Goal: Check status: Check status

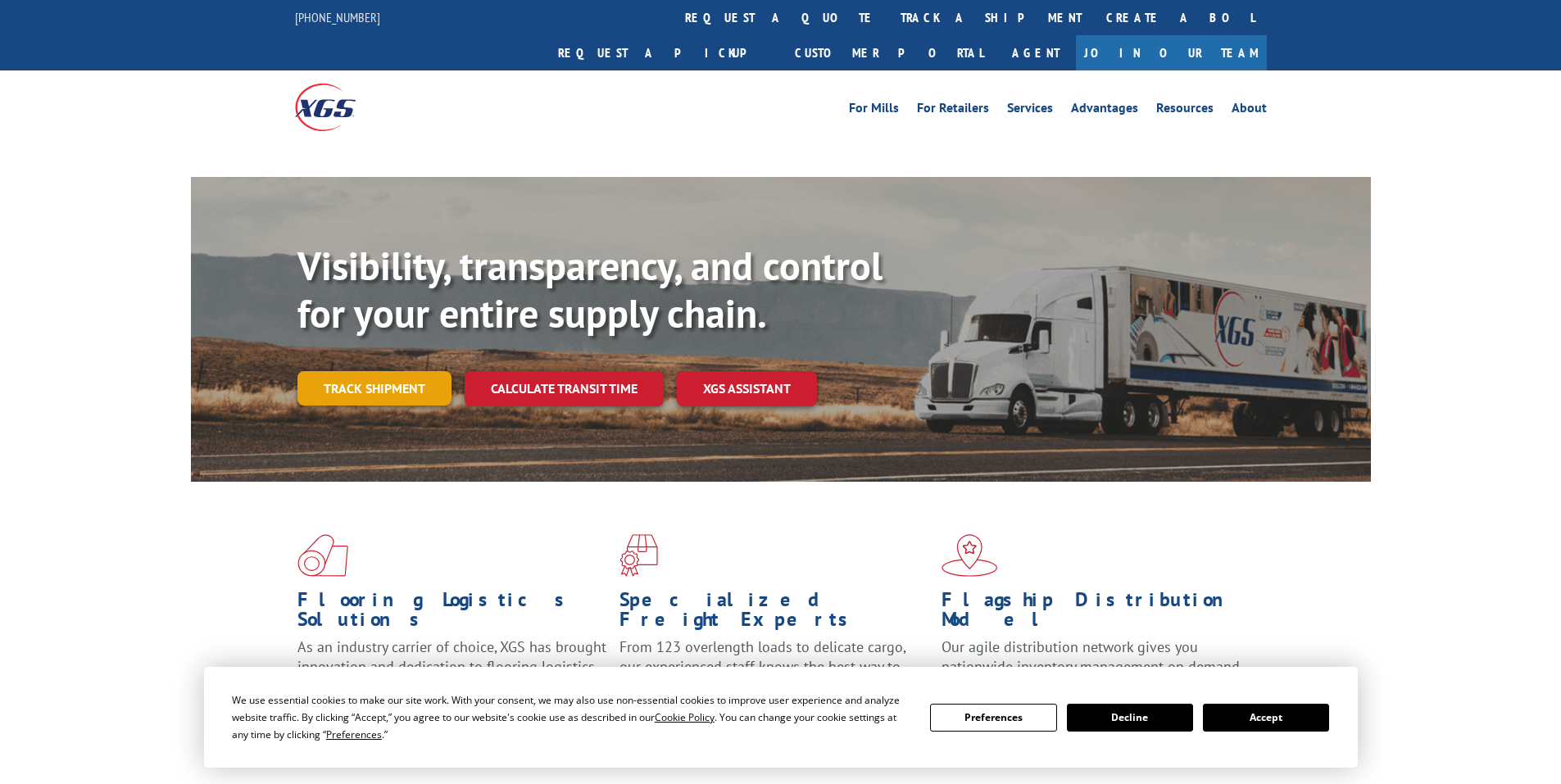
click at [359, 350] on div "Visibility, transparency, and control for your entire supply chain. Track shipm…" at bounding box center [834, 356] width 1074 height 229
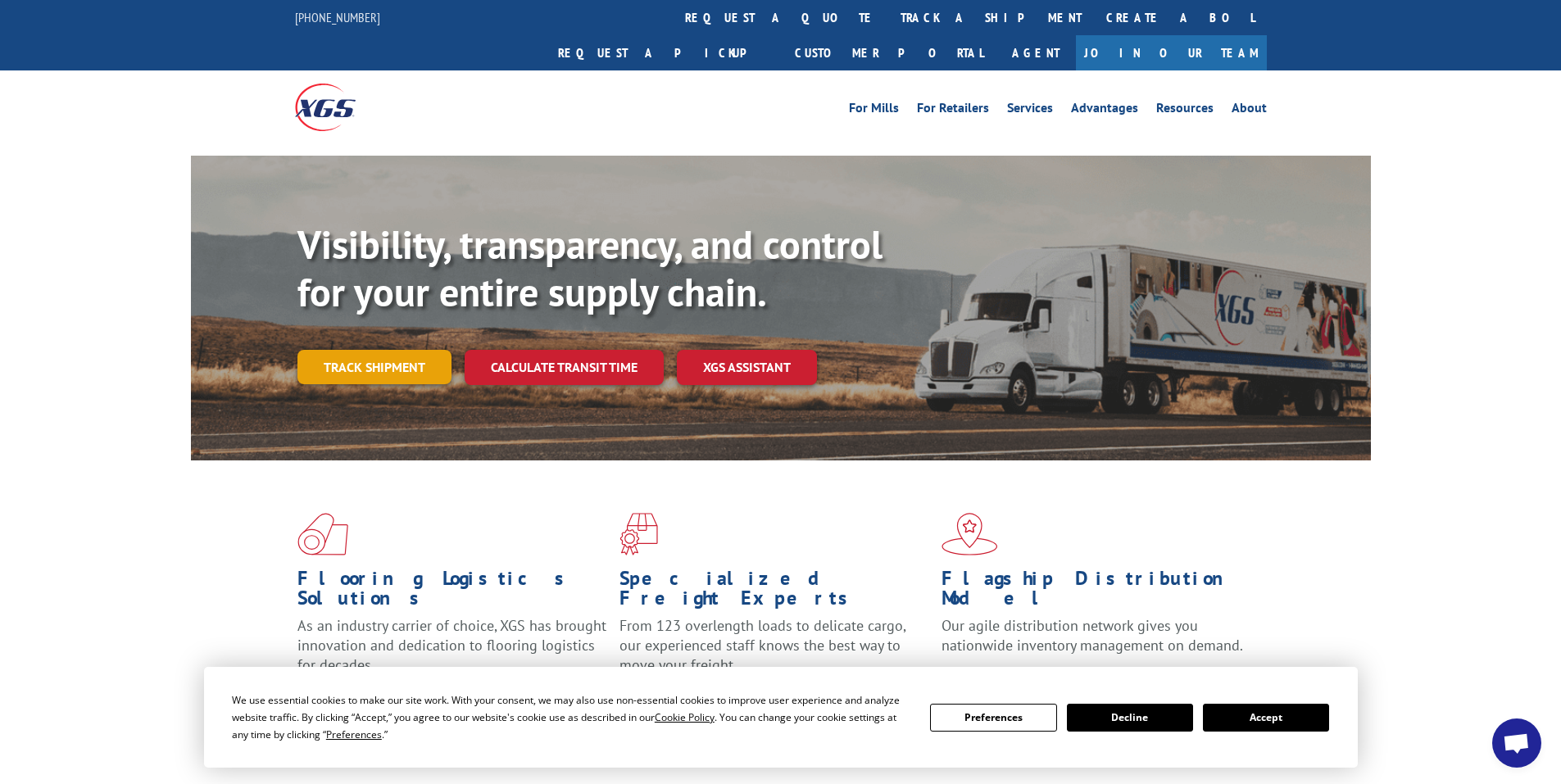
click at [379, 350] on link "Track shipment" at bounding box center [374, 367] width 154 height 34
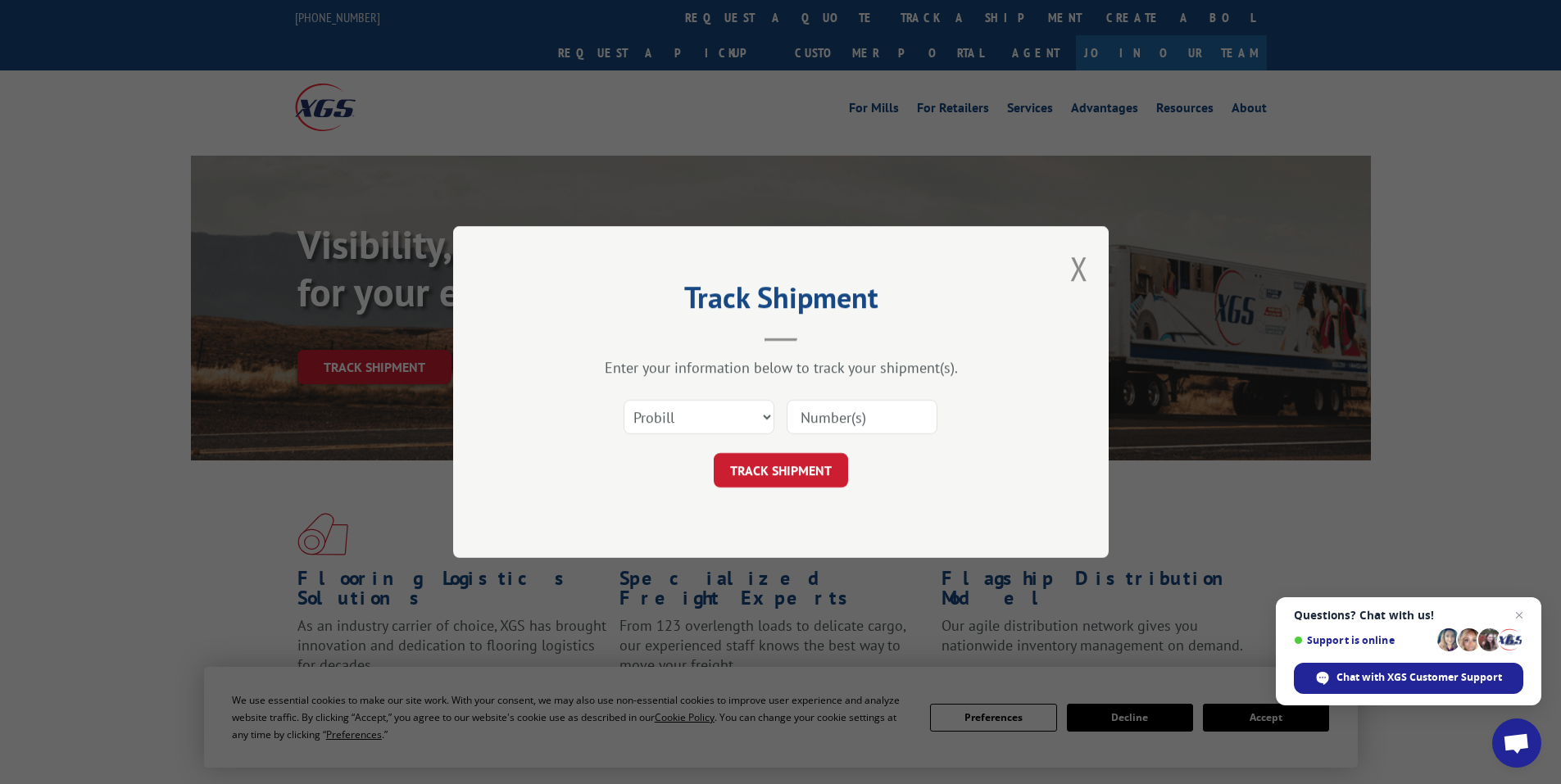
click at [830, 416] on input at bounding box center [862, 417] width 151 height 34
click at [826, 417] on input at bounding box center [862, 417] width 151 height 34
paste input "17517183"
type input "17517183"
click at [798, 472] on button "TRACK SHIPMENT" at bounding box center [780, 470] width 134 height 34
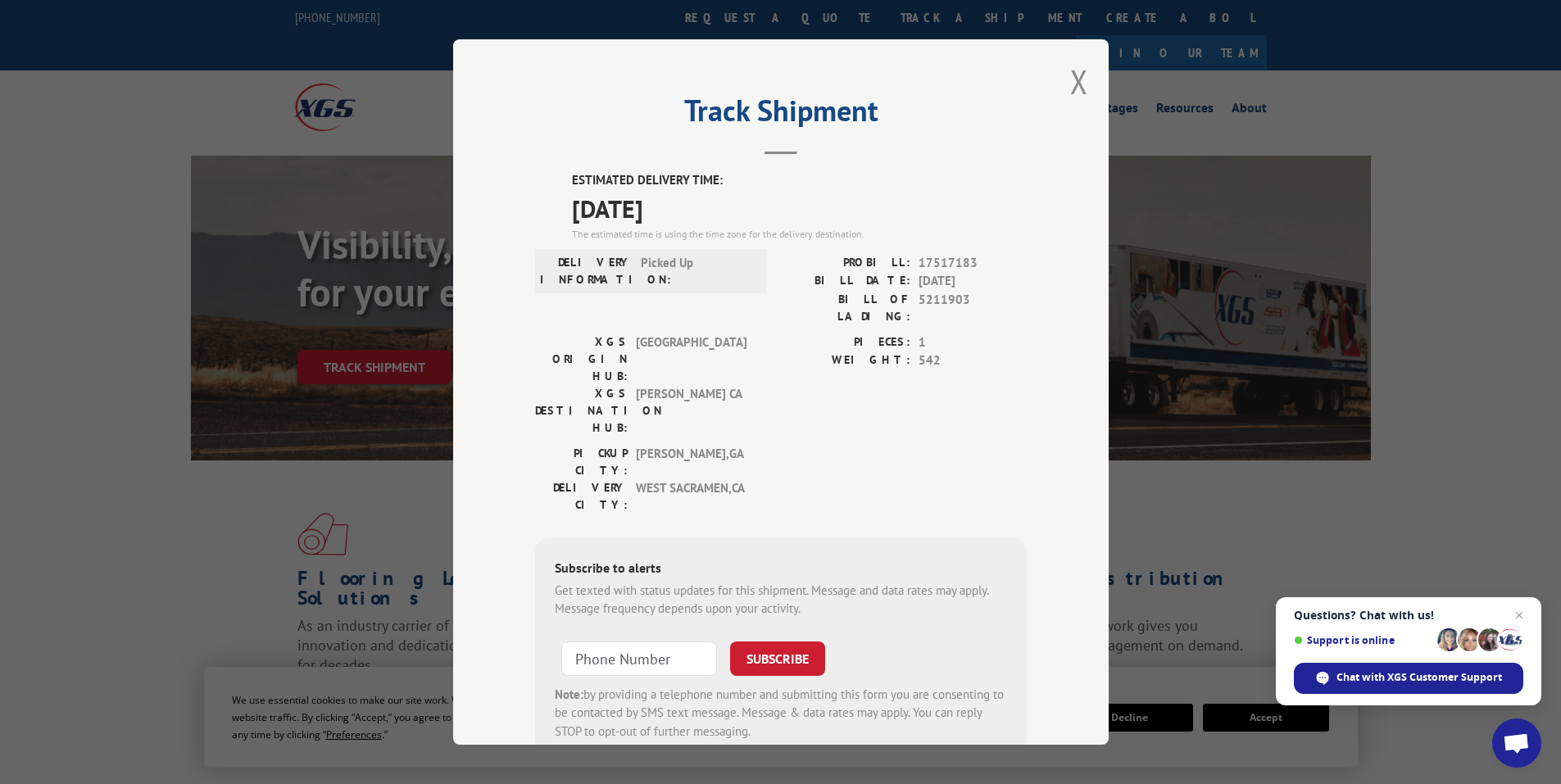
drag, startPoint x: 564, startPoint y: 177, endPoint x: 714, endPoint y: 224, distance: 157.2
click at [714, 224] on div "ESTIMATED DELIVERY TIME: [DATE] The estimated time is using the time zone for t…" at bounding box center [781, 465] width 492 height 590
copy div "ESTIMATED DELIVERY TIME: [DATE]"
drag, startPoint x: 1075, startPoint y: 74, endPoint x: 819, endPoint y: 41, distance: 258.1
click at [1074, 74] on button "Close modal" at bounding box center [1079, 81] width 18 height 43
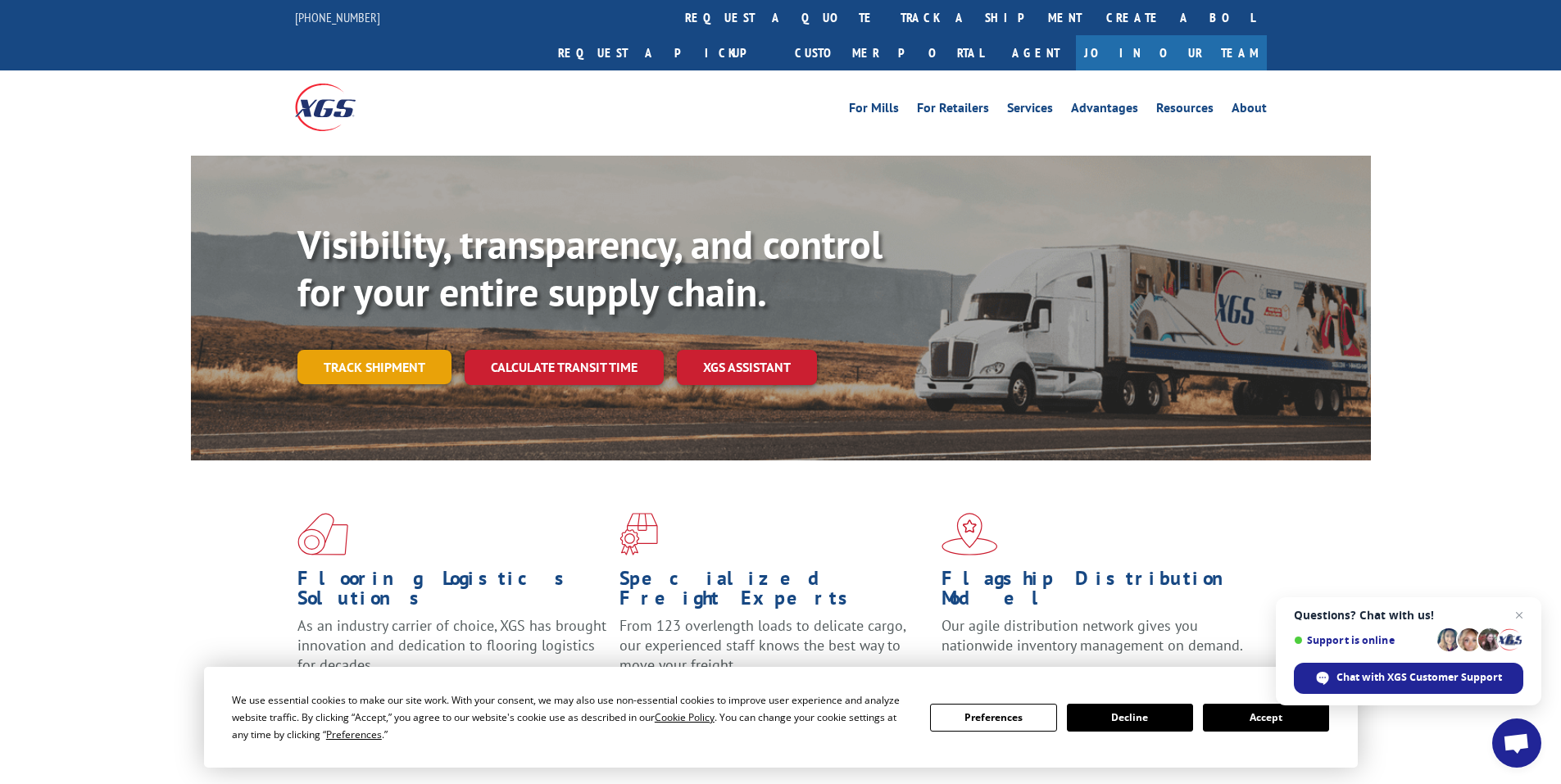
click at [376, 350] on link "Track shipment" at bounding box center [374, 367] width 154 height 34
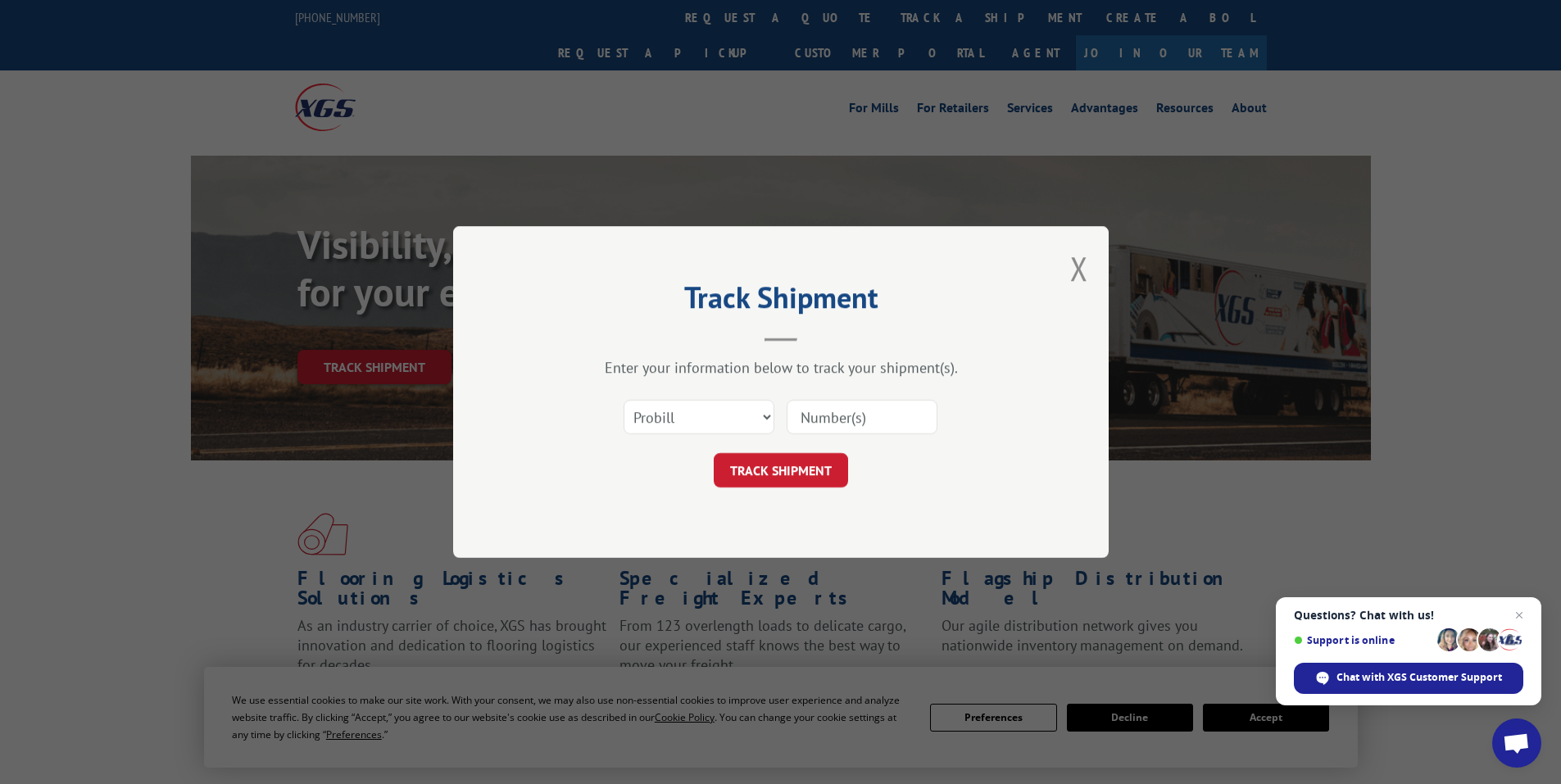
click at [852, 422] on input at bounding box center [862, 417] width 151 height 34
paste input "17521315"
type input "17521315"
click at [776, 472] on button "TRACK SHIPMENT" at bounding box center [780, 470] width 134 height 34
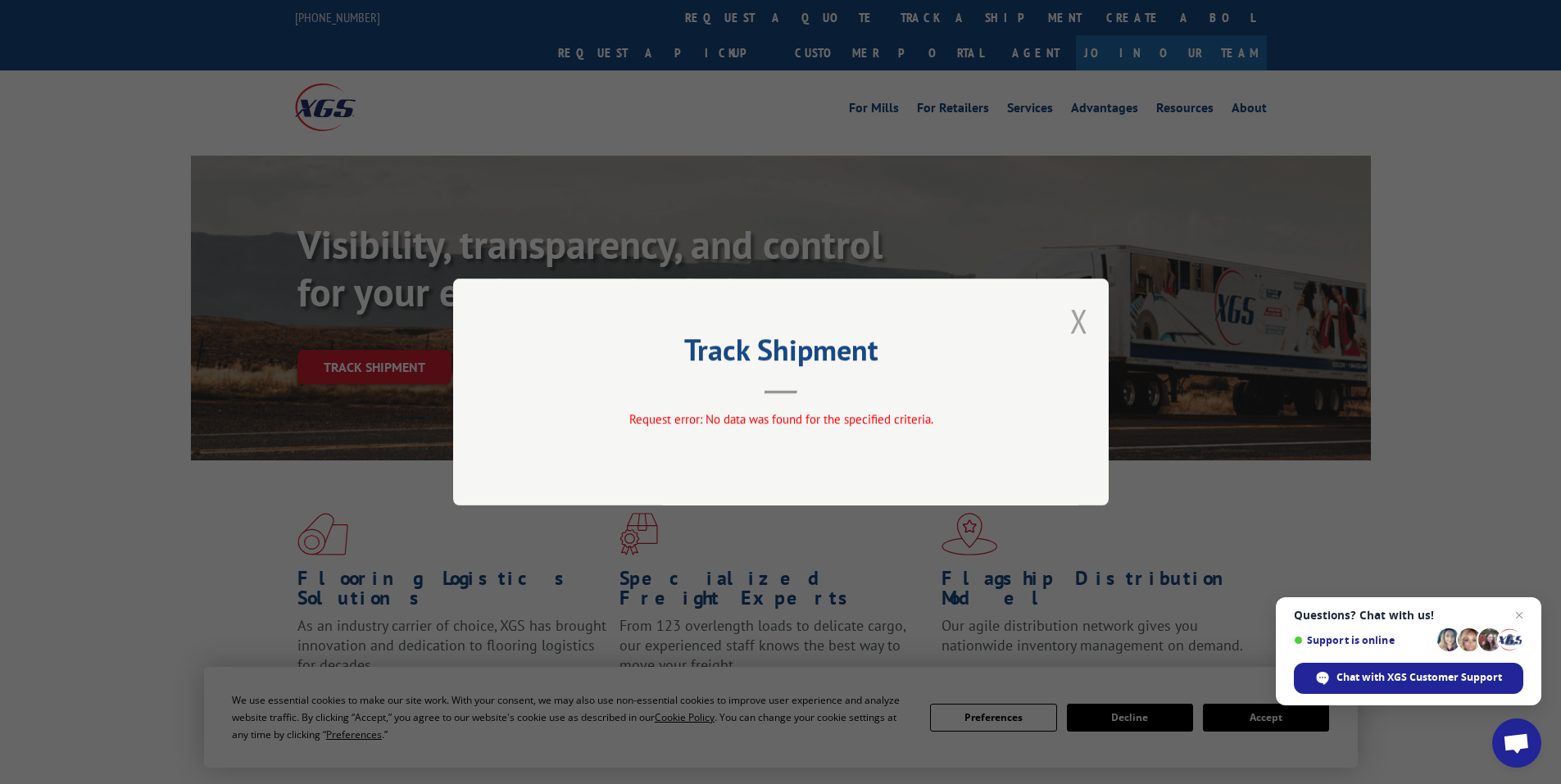
click at [1076, 315] on button "Close modal" at bounding box center [1079, 320] width 18 height 43
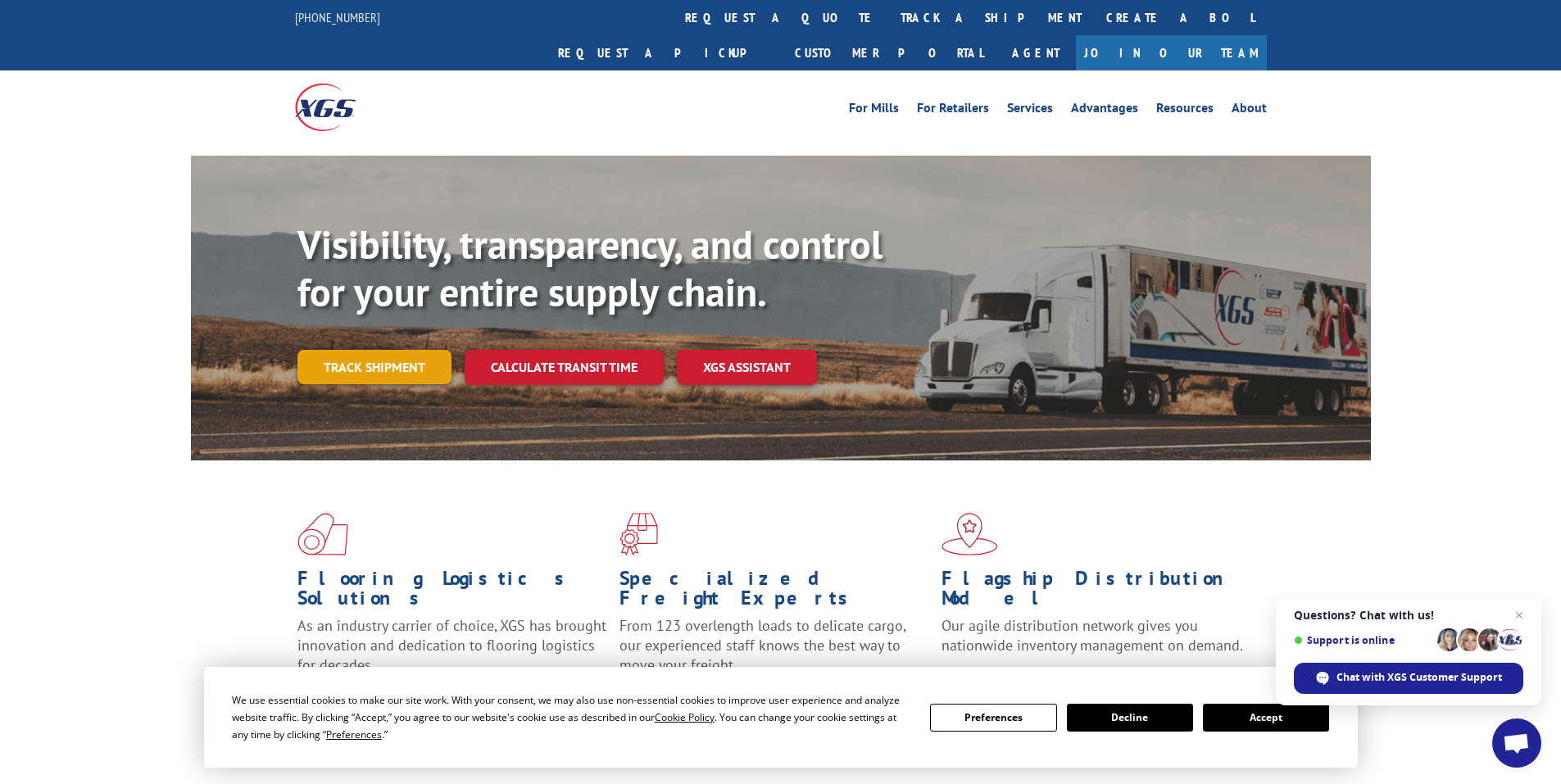
click at [352, 350] on link "Track shipment" at bounding box center [374, 367] width 154 height 34
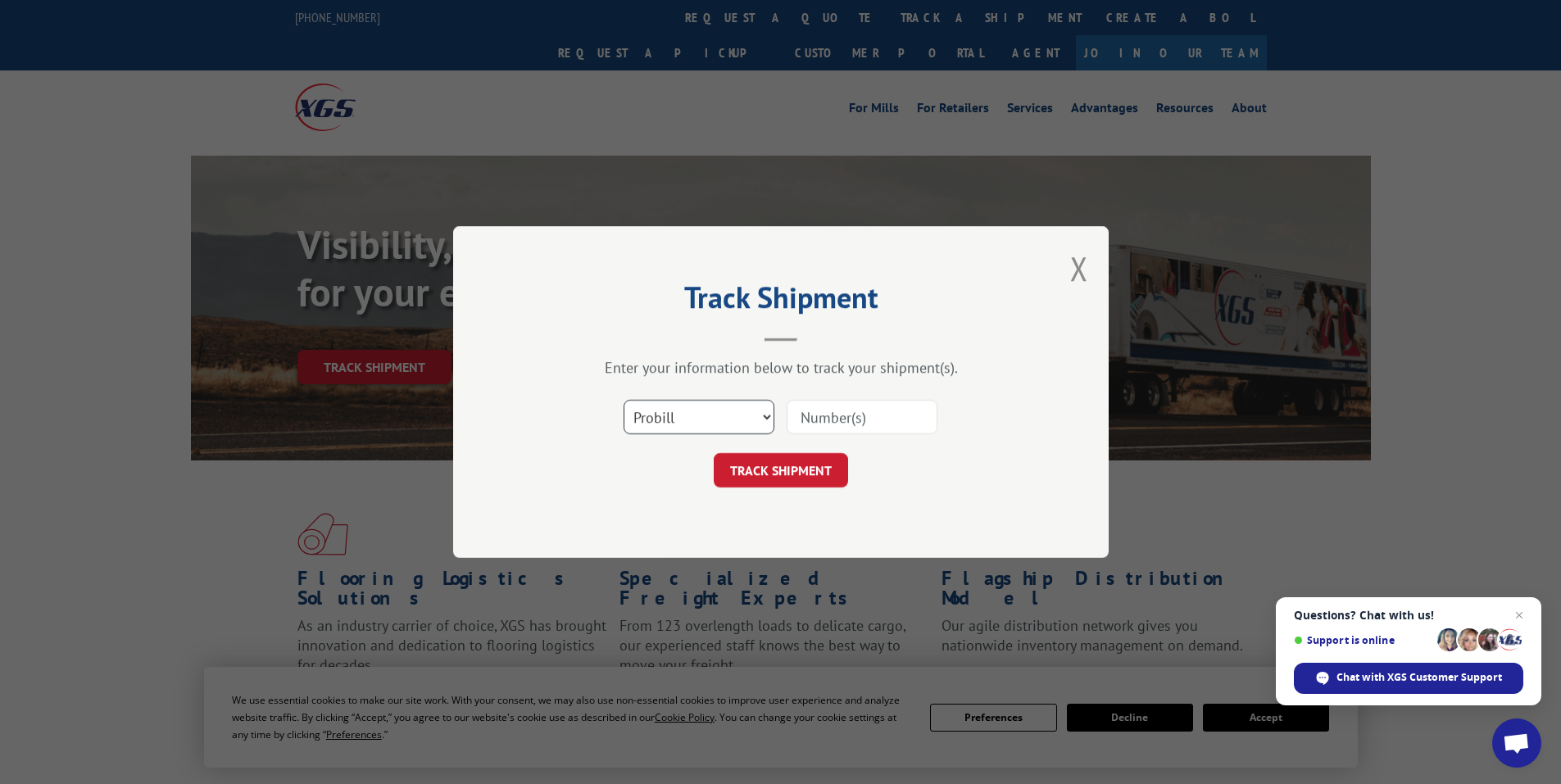
click at [693, 413] on select "Select category... Probill BOL PO" at bounding box center [699, 417] width 151 height 34
select select "po"
click at [624, 400] on select "Select category... Probill BOL PO" at bounding box center [699, 417] width 151 height 34
click at [821, 421] on input at bounding box center [862, 417] width 151 height 34
paste input "97509391"
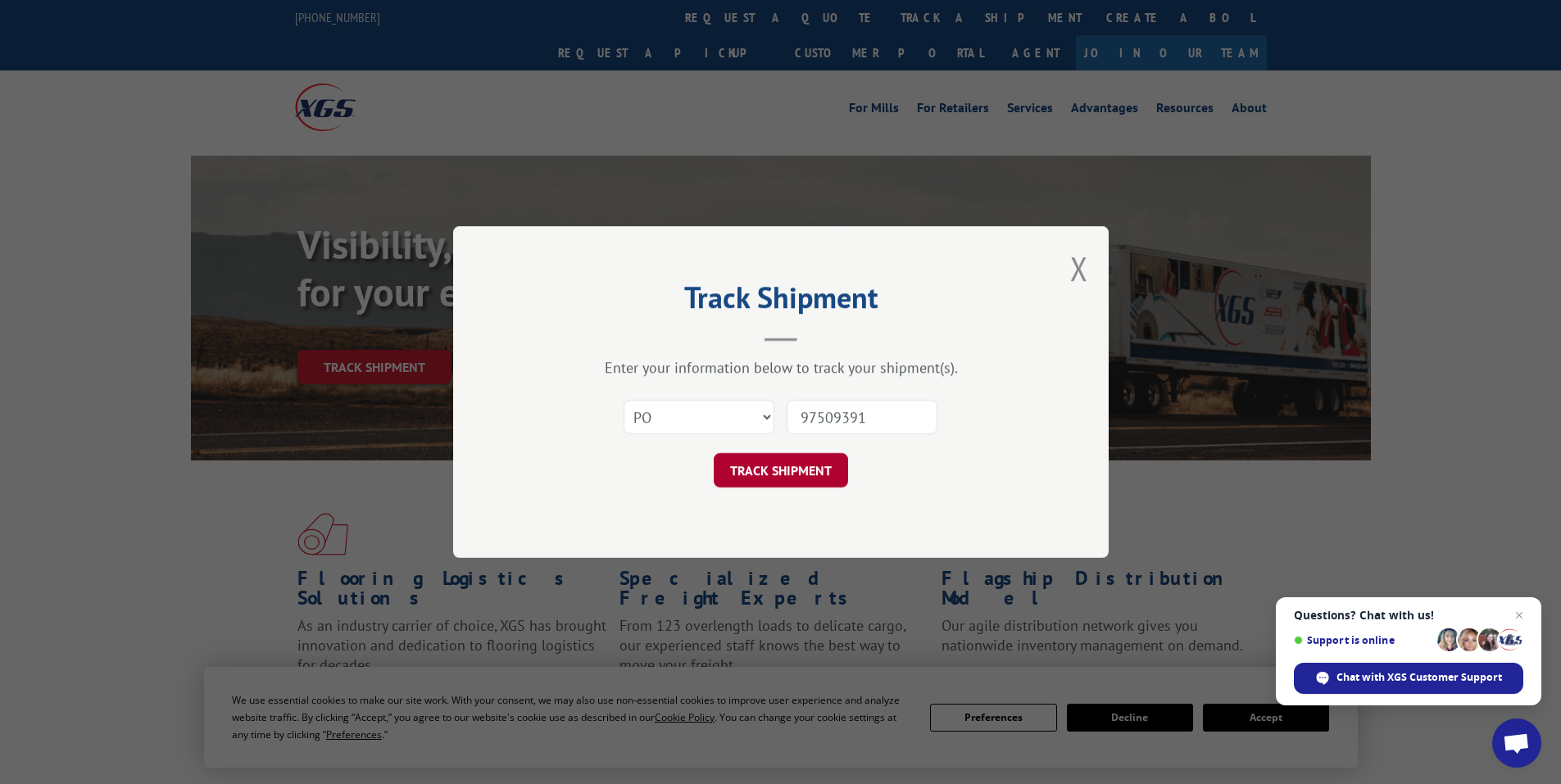
type input "97509391"
click at [787, 462] on button "TRACK SHIPMENT" at bounding box center [780, 470] width 134 height 34
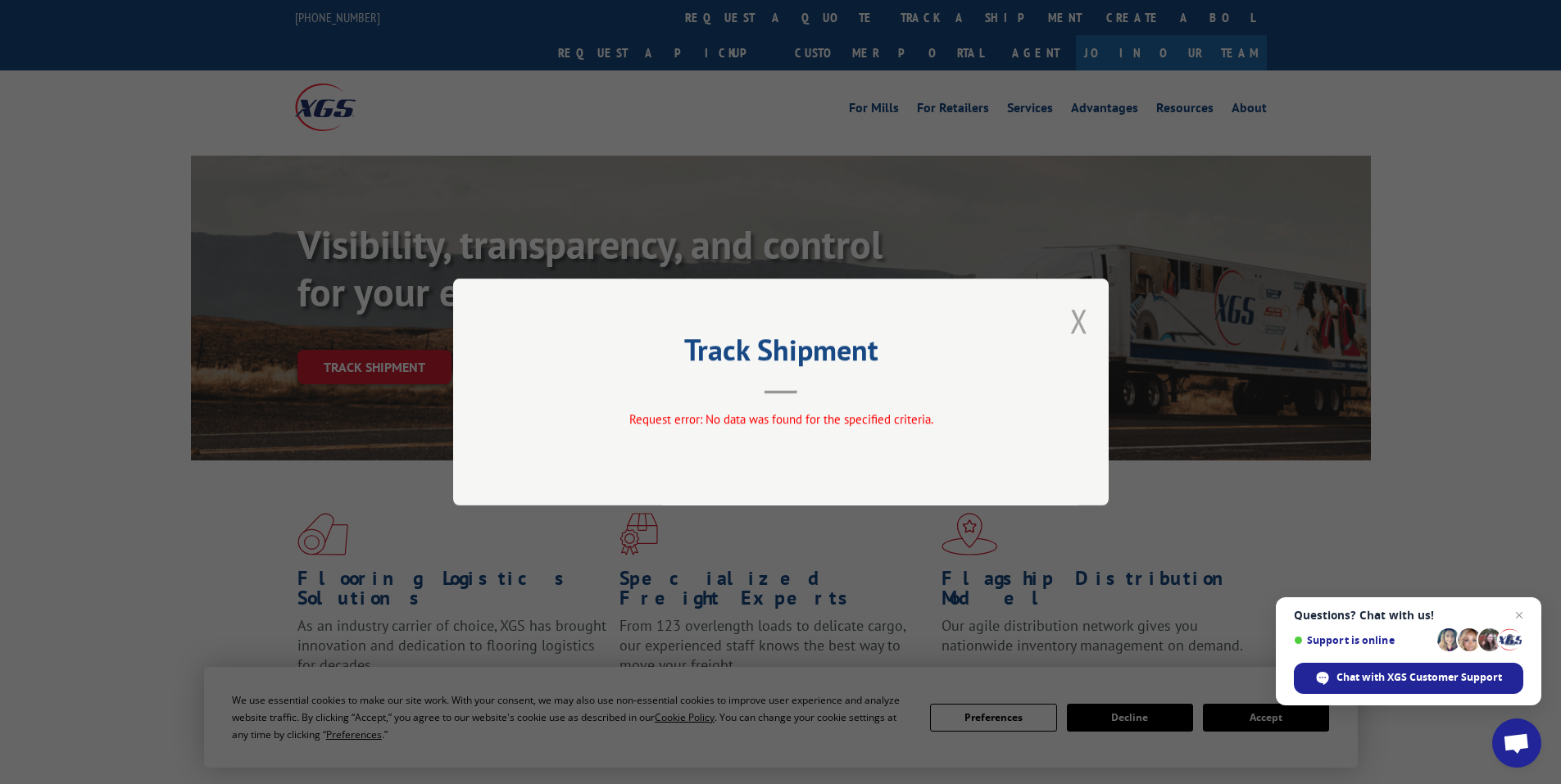
click at [1079, 306] on button "Close modal" at bounding box center [1079, 320] width 18 height 43
